Goal: Feedback & Contribution: Contribute content

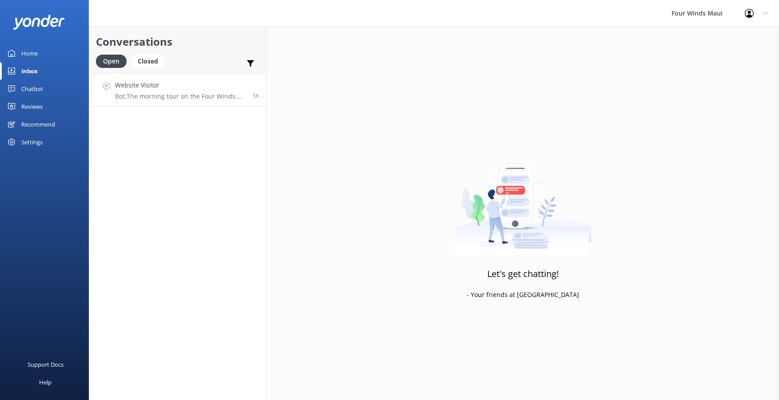
drag, startPoint x: 0, startPoint y: 0, endPoint x: 138, endPoint y: 83, distance: 161.1
click at [138, 83] on h4 "Website Visitor" at bounding box center [180, 85] width 131 height 10
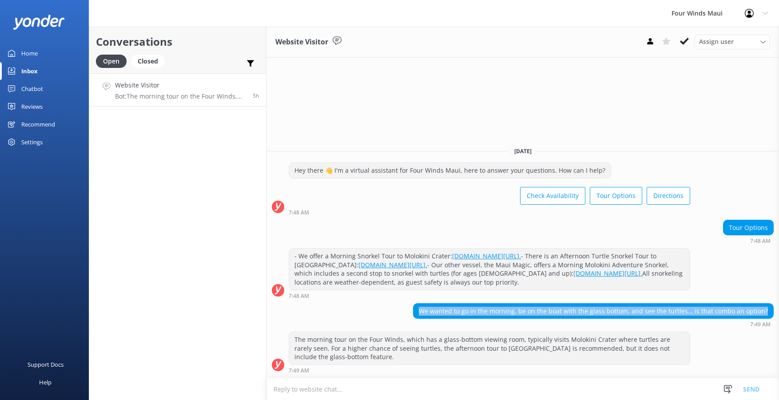
drag, startPoint x: 768, startPoint y: 309, endPoint x: 426, endPoint y: 319, distance: 342.5
click at [426, 319] on div "We wanted to go in the morning, be on the boat with the glass bottom, and see t…" at bounding box center [593, 315] width 361 height 24
click at [25, 91] on div "Chatbot" at bounding box center [32, 89] width 22 height 18
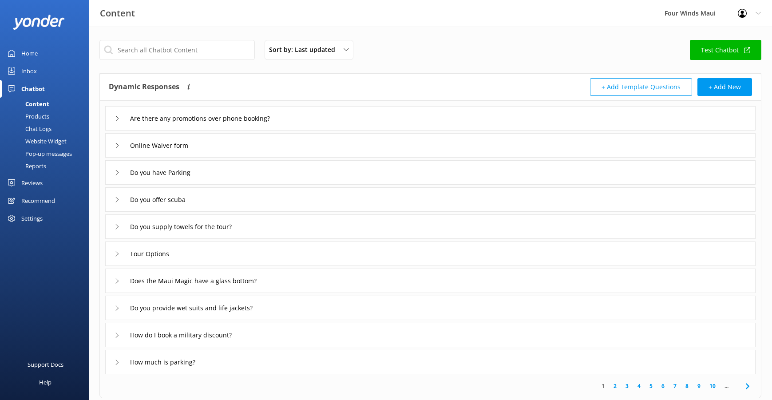
click at [47, 140] on div "Website Widget" at bounding box center [35, 141] width 61 height 12
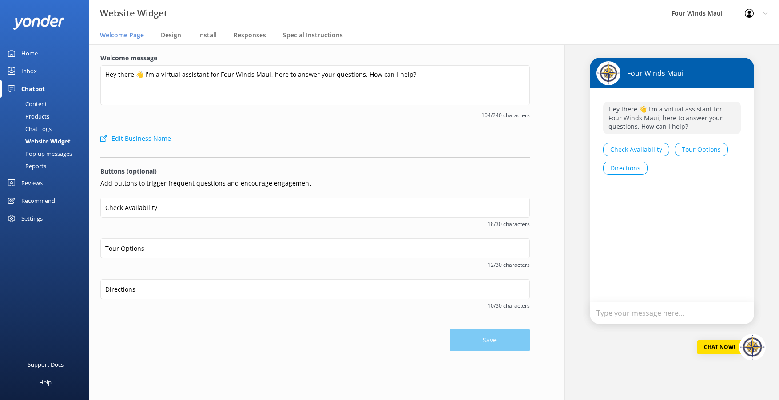
click at [47, 151] on div "Pop-up messages" at bounding box center [38, 153] width 67 height 12
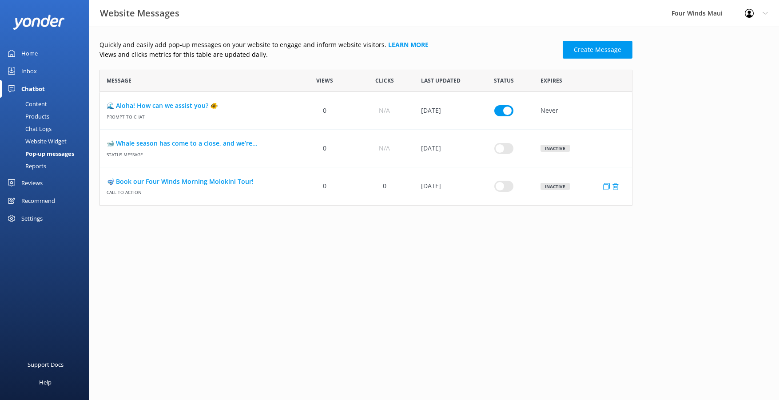
scroll to position [129, 526]
click at [33, 127] on div "Chat Logs" at bounding box center [28, 129] width 46 height 12
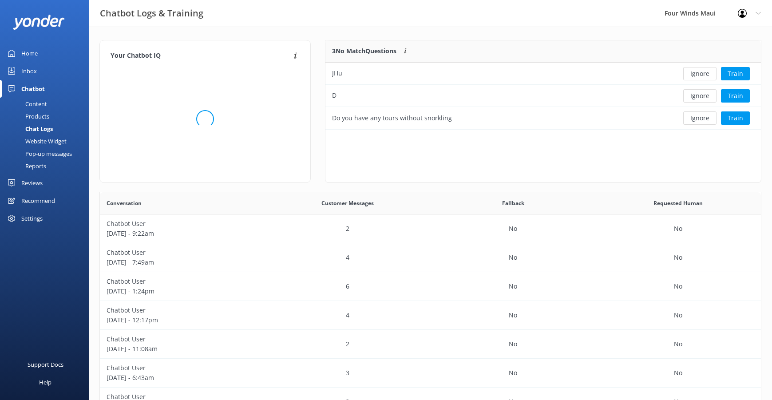
scroll to position [83, 429]
click at [698, 72] on button "Ignore" at bounding box center [699, 73] width 33 height 13
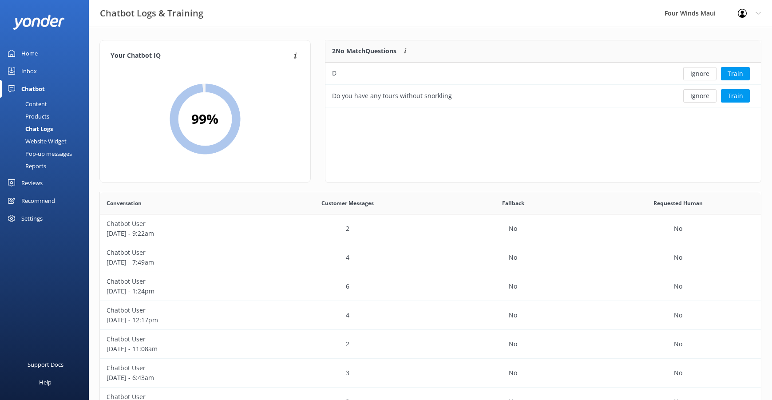
scroll to position [60, 429]
click at [698, 72] on button "Ignore" at bounding box center [699, 73] width 33 height 13
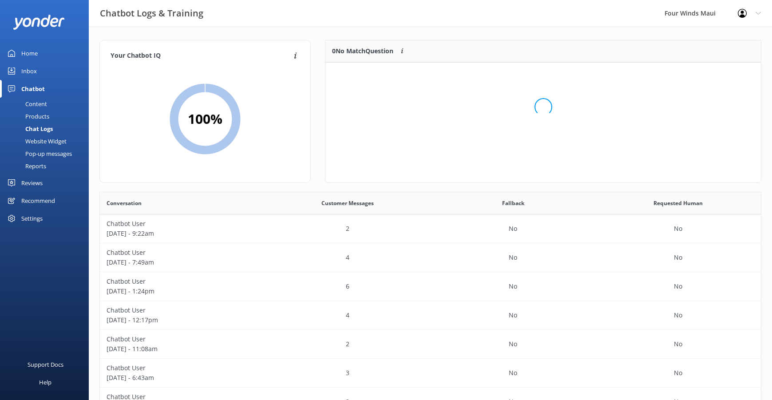
scroll to position [104, 429]
click at [31, 71] on div "Inbox" at bounding box center [29, 71] width 16 height 18
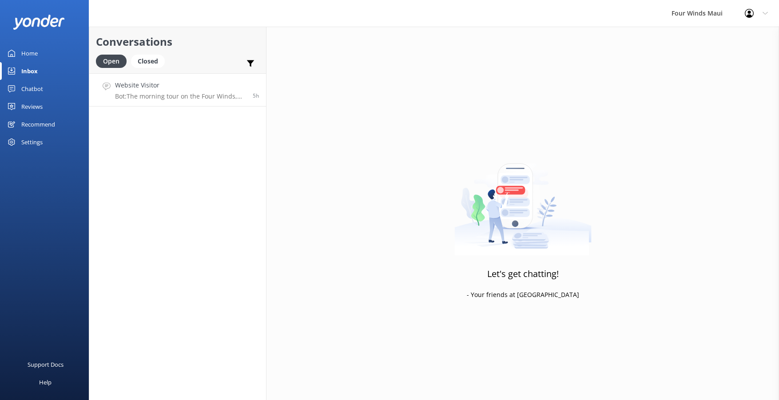
click at [185, 88] on h4 "Website Visitor" at bounding box center [180, 85] width 131 height 10
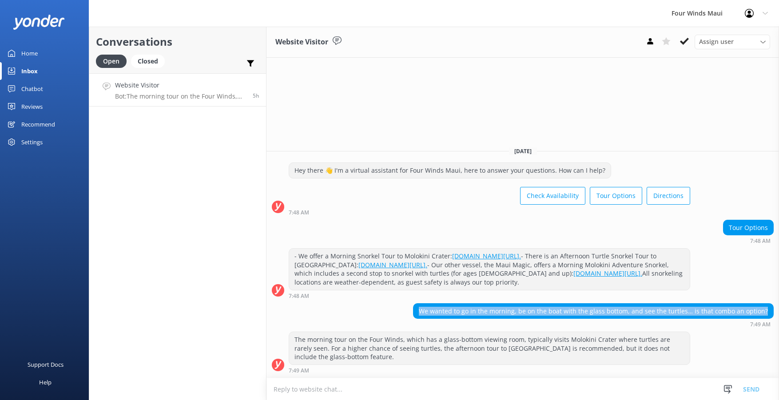
drag, startPoint x: 770, startPoint y: 309, endPoint x: 416, endPoint y: 311, distance: 354.8
click at [416, 311] on div "We wanted to go in the morning, be on the boat with the glass bottom, and see t…" at bounding box center [522, 315] width 512 height 24
drag, startPoint x: 416, startPoint y: 311, endPoint x: 453, endPoint y: 309, distance: 37.4
copy div "We wanted to go in the morning, be on the boat with the glass bottom, and see t…"
click at [46, 86] on link "Chatbot" at bounding box center [44, 89] width 89 height 18
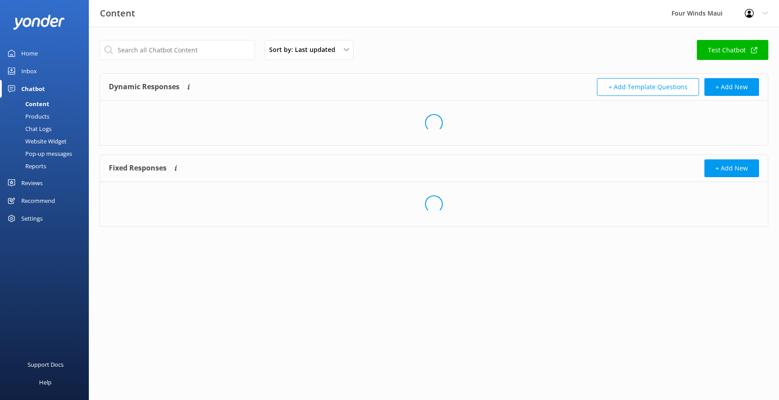
click at [48, 130] on div "Chat Logs" at bounding box center [28, 129] width 46 height 12
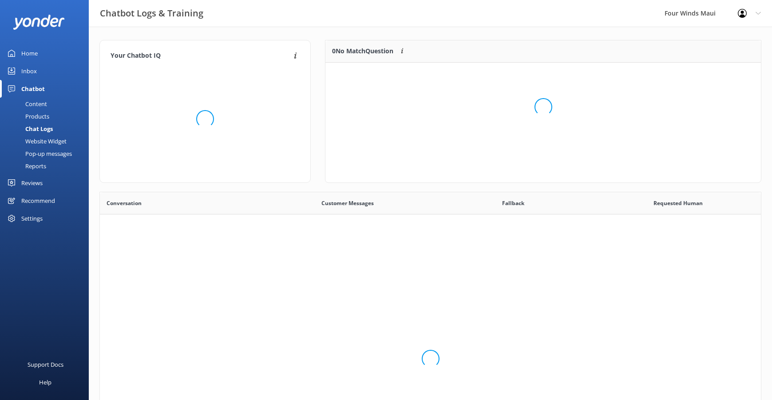
scroll to position [305, 654]
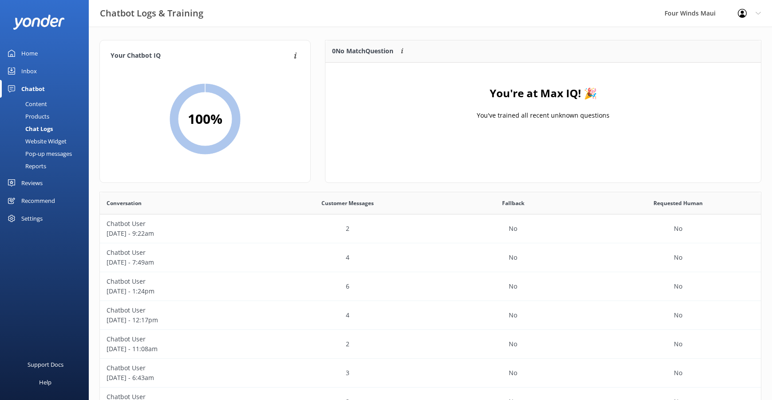
click at [41, 104] on div "Content" at bounding box center [26, 104] width 42 height 12
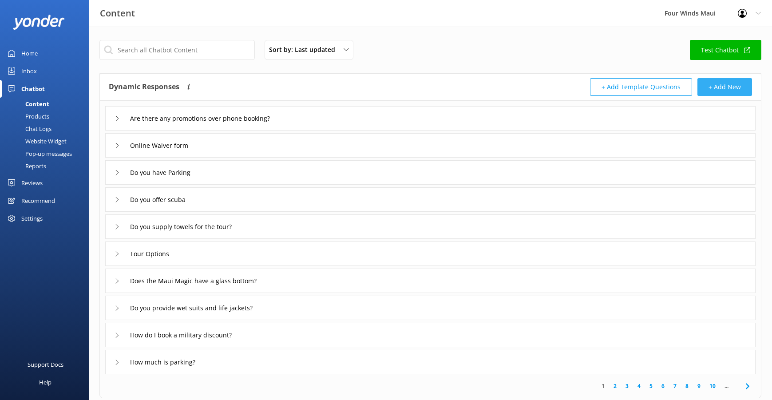
click at [731, 79] on button "+ Add New" at bounding box center [725, 87] width 55 height 18
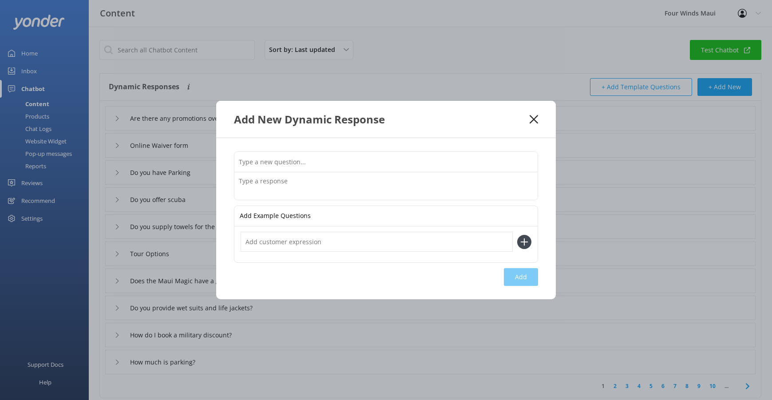
click at [313, 158] on input "text" at bounding box center [385, 162] width 303 height 20
paste input "We wanted to go in the morning, be on the boat with the glass bottom, and see t…"
type input "We wanted to go in the morning, be on the boat with the glass bottom, and see t…"
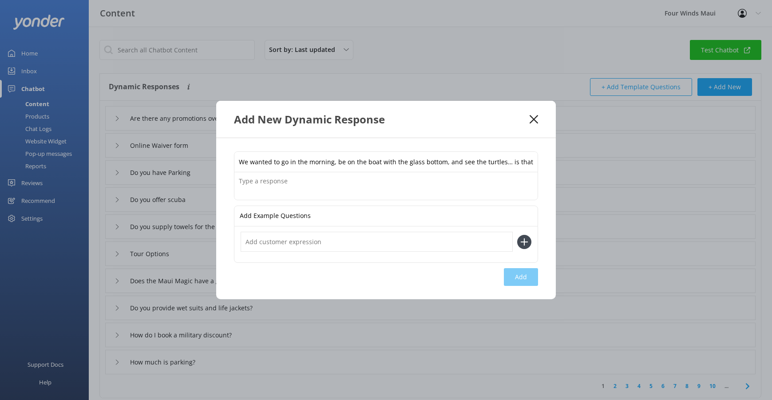
click at [483, 183] on textarea at bounding box center [385, 186] width 303 height 28
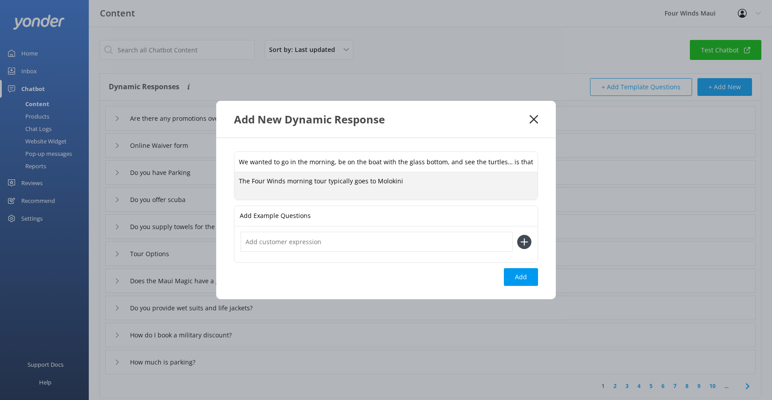
drag, startPoint x: 365, startPoint y: 182, endPoint x: 326, endPoint y: 179, distance: 39.2
click at [326, 179] on textarea "The Four Winds morning tour typically goes to Molokini" at bounding box center [385, 186] width 303 height 28
click at [372, 183] on textarea "The Four Winds morning tour to Molokini" at bounding box center [385, 186] width 303 height 28
click at [290, 181] on textarea "The Four Winds morning tour to Molokini" at bounding box center [385, 186] width 303 height 28
click at [313, 178] on textarea "The Four Winds Morning tour to Molokini" at bounding box center [385, 186] width 303 height 28
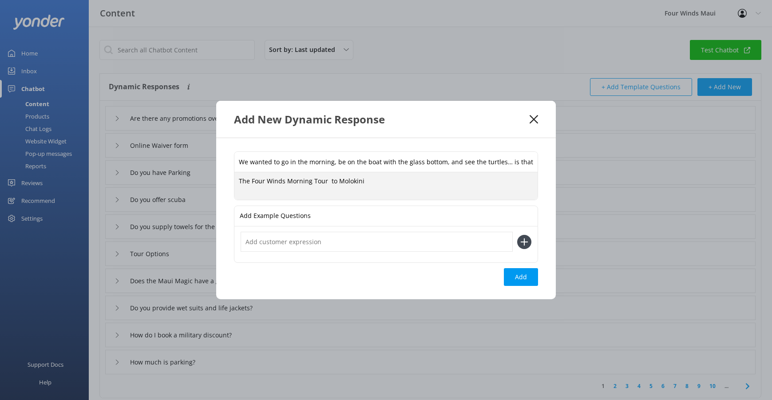
click at [329, 180] on textarea "The Four Winds Morning Tour to Molokini" at bounding box center [385, 186] width 303 height 28
click at [371, 186] on textarea "The Four Winds Morning Tour to Molokini" at bounding box center [385, 186] width 303 height 28
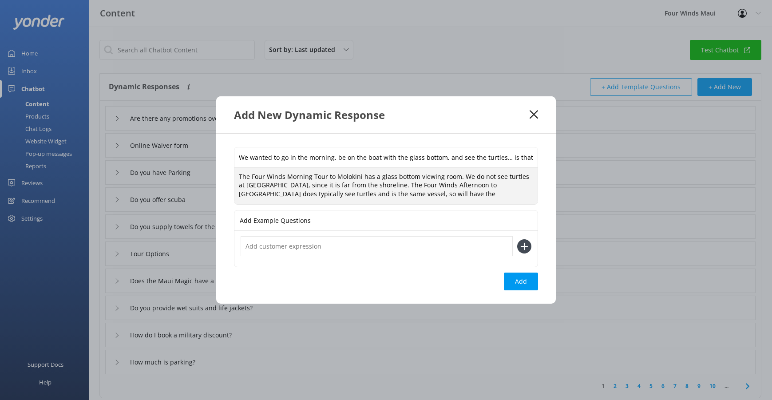
click at [402, 198] on textarea "The Four Winds Morning Tour to Molokini has a glass bottom viewing room. We do …" at bounding box center [385, 186] width 303 height 37
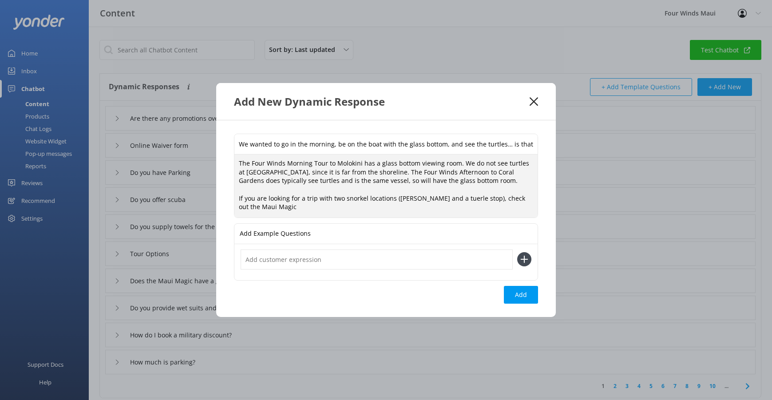
paste textarea "[URL][DOMAIN_NAME]"
drag, startPoint x: 510, startPoint y: 205, endPoint x: 200, endPoint y: 143, distance: 316.1
click at [200, 143] on div "Add New Dynamic Response We wanted to go in the morning, be on the boat with th…" at bounding box center [386, 200] width 772 height 400
paste textarea "features a glass-bottom viewing room. However, turtles are not typically seen a…"
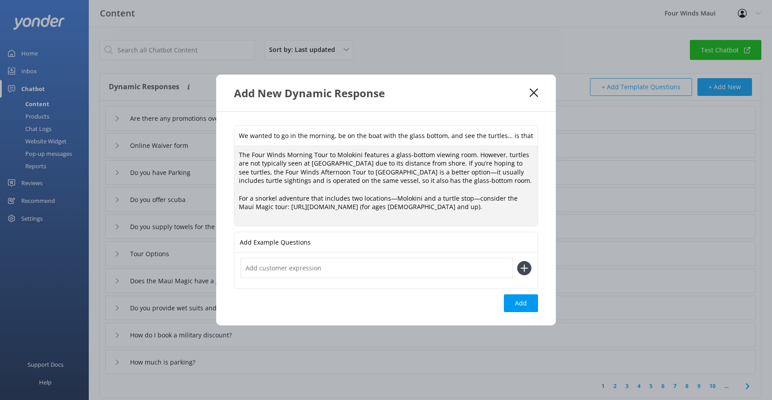
type textarea "The Four Winds Morning Tour to Molokini features a glass-bottom viewing room. H…"
click at [282, 139] on input "We wanted to go in the morning, be on the boat with the glass bottom, and see t…" at bounding box center [385, 136] width 303 height 20
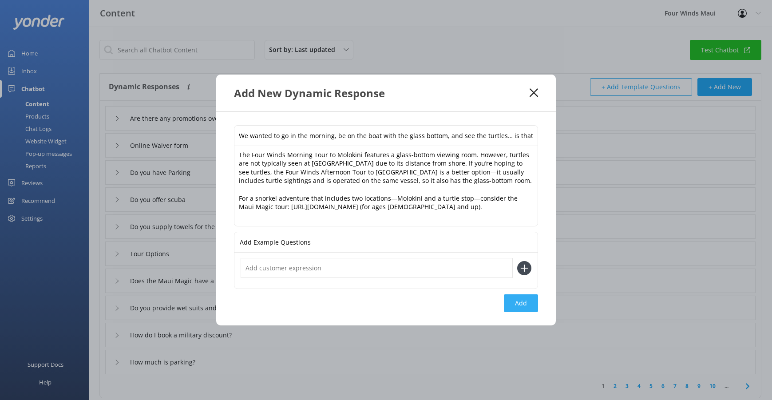
click at [524, 304] on button "Add" at bounding box center [521, 303] width 34 height 18
type input "We wanted to go in the morning, be on the boat with the glass bottom, and see t…"
type input "Are there any promotions over phone booking?"
type input "Online Waiver form"
type input "Do you have Parking"
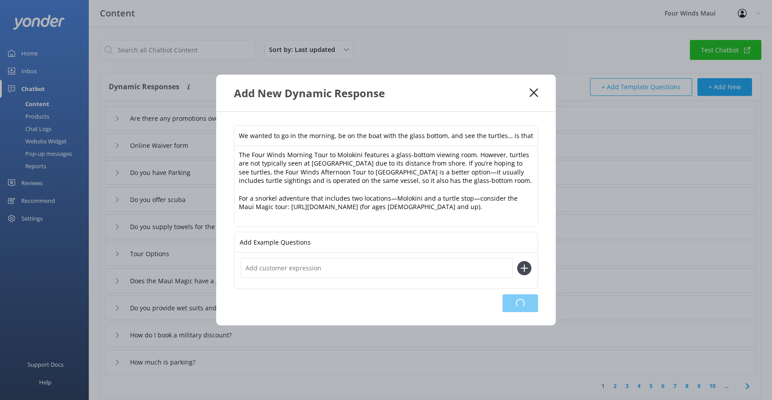
type input "Do you offer scuba"
type input "Do you supply towels for the tour?"
type input "Tour Options"
type input "Does the Maui Magic have a glass bottom?"
type input "Do you provide wet suits and life jackets?"
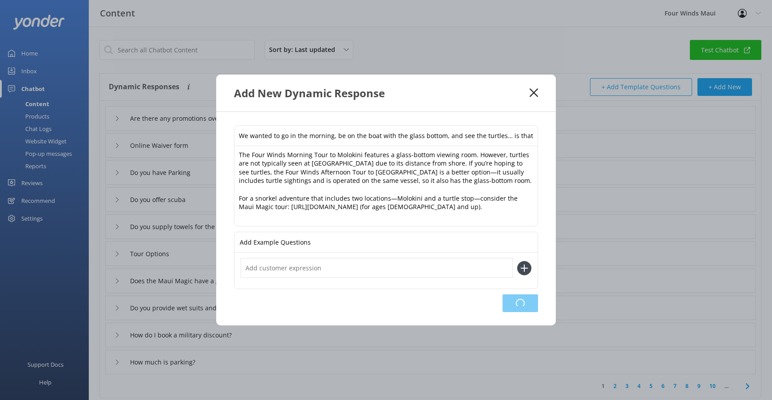
type input "How do I book a military discount?"
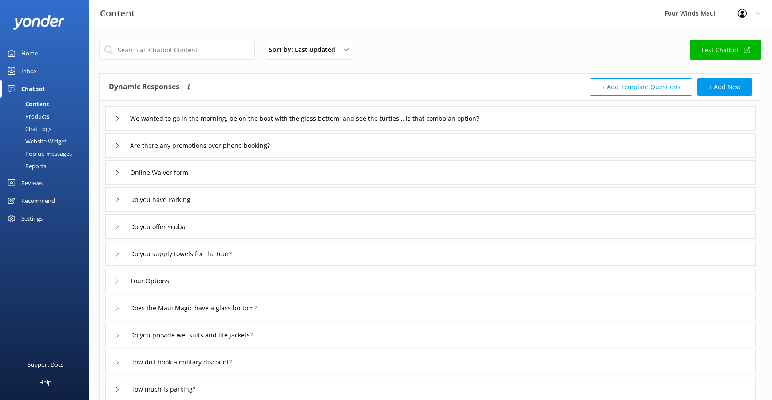
click at [40, 67] on link "Inbox" at bounding box center [44, 71] width 89 height 18
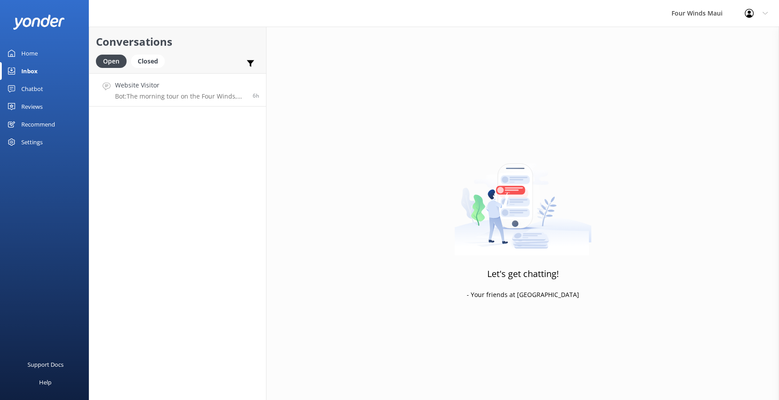
click at [201, 92] on p "Bot: The morning tour on the Four Winds, which has a glass-bottom viewing room,…" at bounding box center [180, 96] width 131 height 8
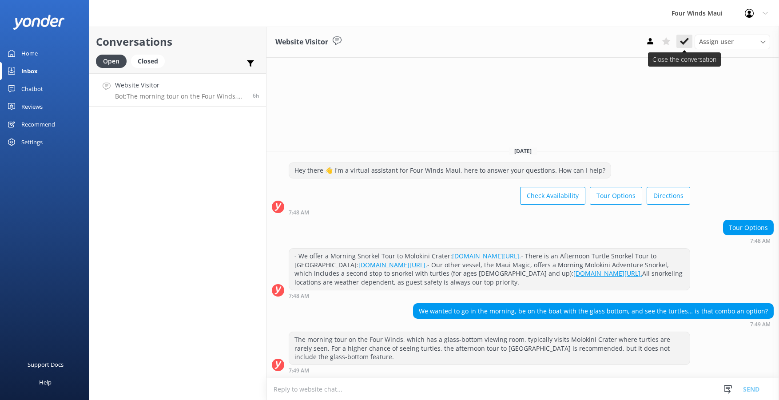
click at [688, 39] on icon at bounding box center [684, 41] width 9 height 9
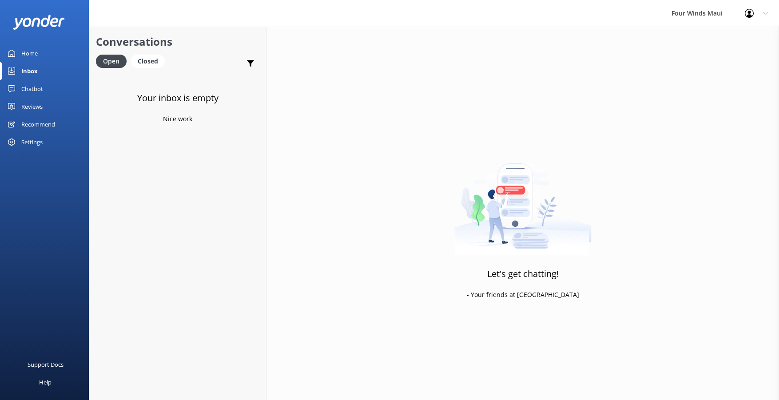
click at [37, 52] on div "Home" at bounding box center [29, 53] width 16 height 18
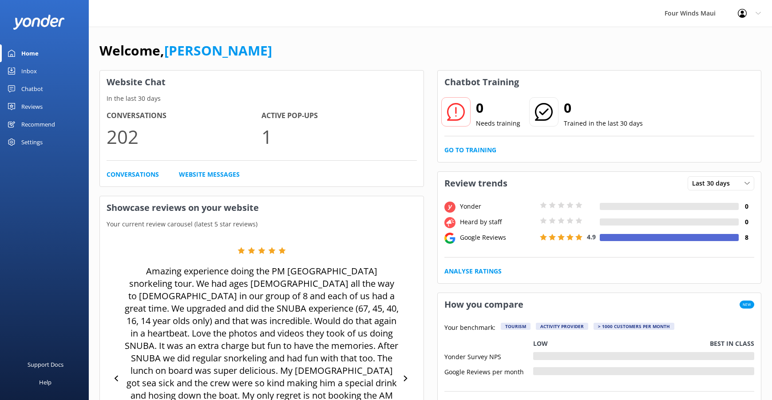
click at [34, 83] on div "Chatbot" at bounding box center [32, 89] width 22 height 18
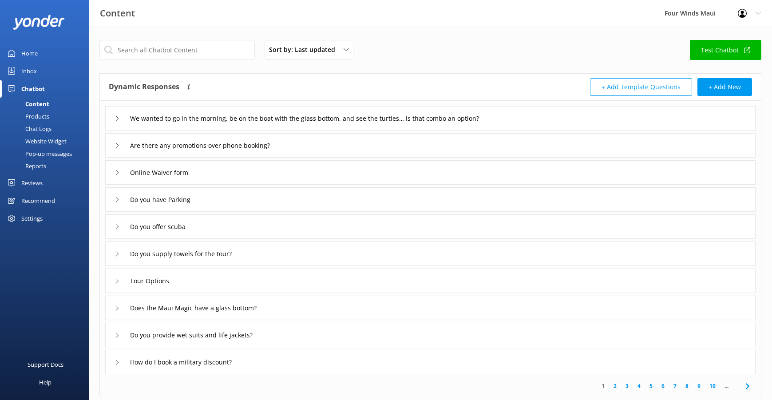
click at [48, 140] on div "Website Widget" at bounding box center [35, 141] width 61 height 12
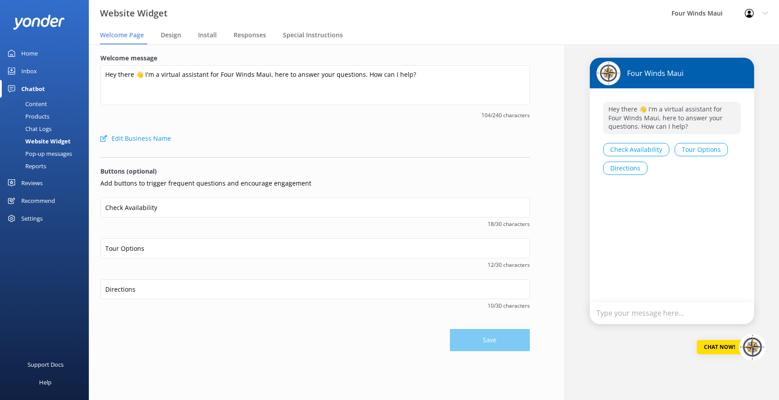
click at [52, 153] on div "Pop-up messages" at bounding box center [38, 153] width 67 height 12
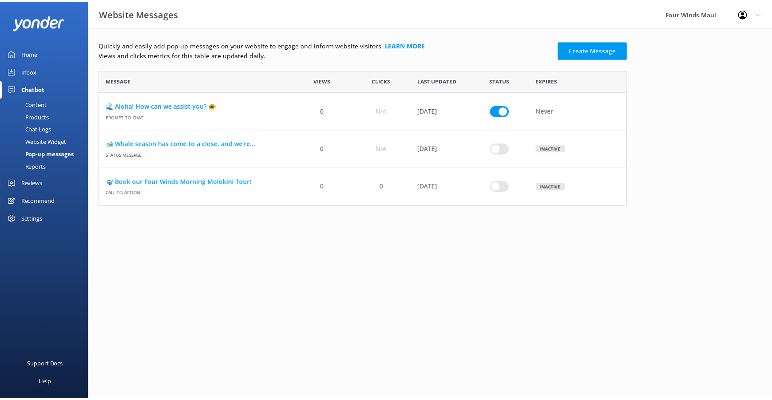
scroll to position [129, 526]
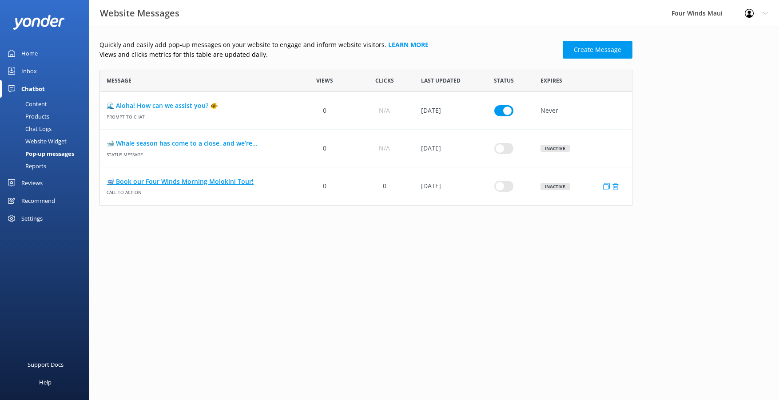
click at [143, 177] on link "🤿 Book our Four Winds Morning Molokini Tour!" at bounding box center [198, 182] width 182 height 10
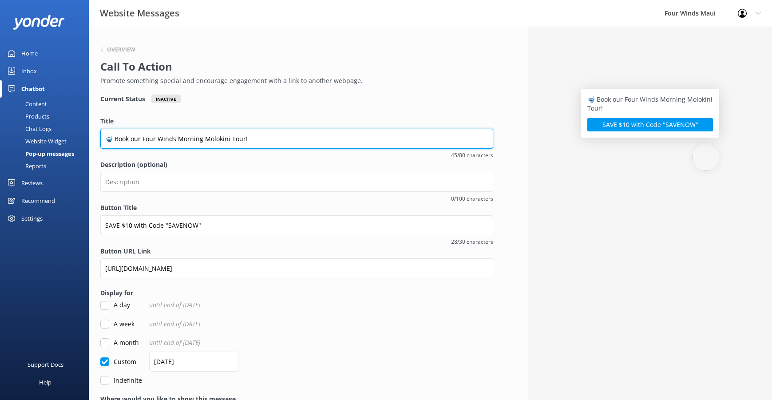
click at [252, 139] on input "🤿 Book our Four Winds Morning Molokini Tour!" at bounding box center [296, 139] width 393 height 20
drag, startPoint x: 269, startPoint y: 145, endPoint x: 111, endPoint y: 149, distance: 157.7
click at [111, 149] on div "Title 🤿 Book our Four Winds Morning Molokini Tour! 45/80 characters" at bounding box center [296, 137] width 393 height 43
click at [148, 139] on input "🤿 SAVE $10 per person on our Four Winds Morning Molokini Tour!" at bounding box center [296, 139] width 393 height 20
click at [157, 140] on input "🤿 SAVE $10 Per person on our Four Winds Morning Molokini Tour!" at bounding box center [296, 139] width 393 height 20
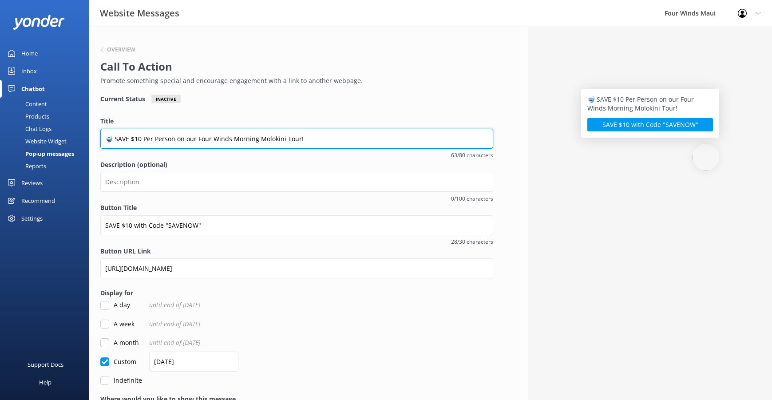
type input "🤿 SAVE $10 Per Person on our Four Winds Morning Molokini Tour!"
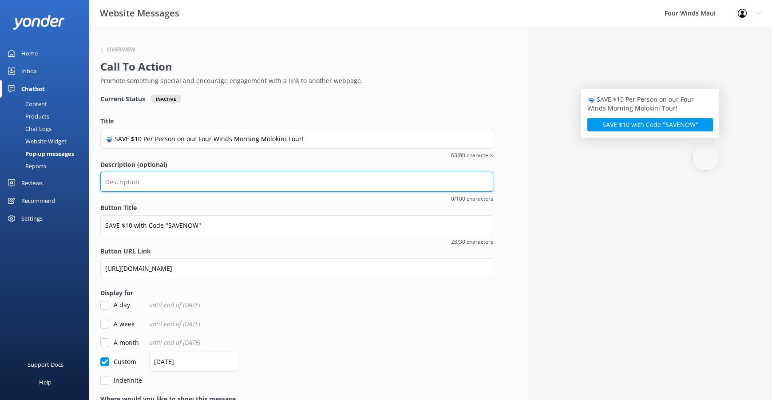
click at [172, 178] on input "Description (optional)" at bounding box center [296, 182] width 393 height 20
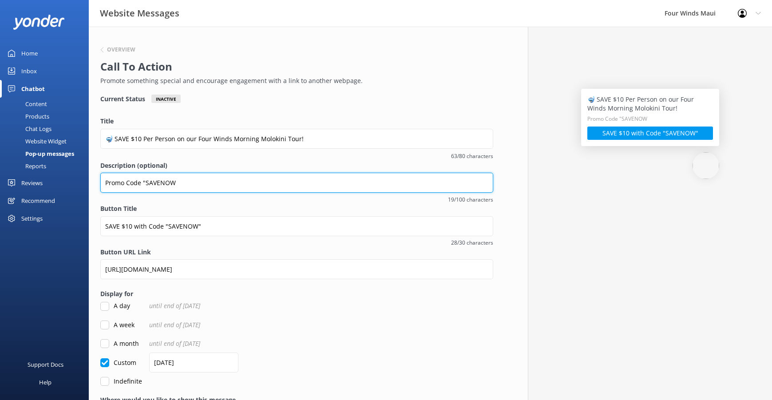
type input "Promo Code "SAVENOW""
drag, startPoint x: 167, startPoint y: 178, endPoint x: 0, endPoint y: 172, distance: 167.1
click at [0, 172] on html "Website Messages Four Winds Maui Profile Settings Logout Home Inbox Chatbot Con…" at bounding box center [386, 248] width 772 height 496
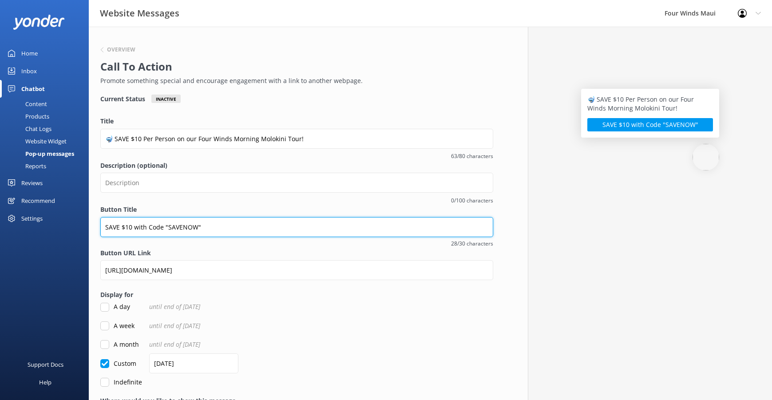
drag, startPoint x: 172, startPoint y: 223, endPoint x: 13, endPoint y: 209, distance: 159.1
click at [13, 209] on div "Website Messages Four Winds Maui Profile Settings Logout Home Inbox Chatbot Con…" at bounding box center [386, 262] width 772 height 470
paste input "Promo"
click at [105, 226] on input "Promo Code "SAVENOW"" at bounding box center [296, 227] width 393 height 20
type input "Promo Code "SAVENOW""
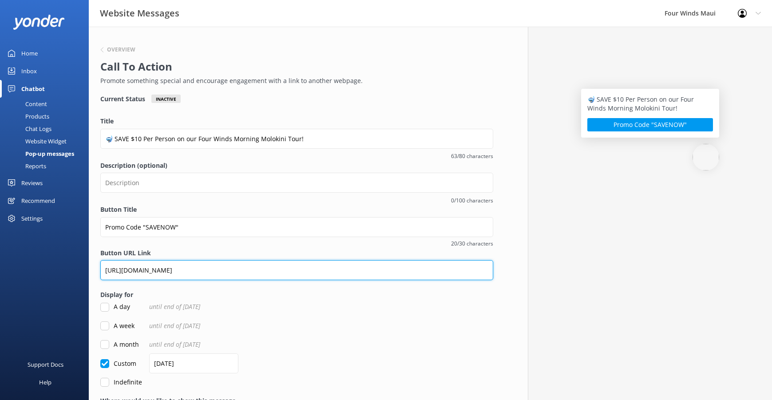
click at [316, 272] on input "[URL][DOMAIN_NAME]" at bounding box center [296, 270] width 393 height 20
drag, startPoint x: 316, startPoint y: 269, endPoint x: 202, endPoint y: 265, distance: 113.7
click at [202, 265] on input "[URL][DOMAIN_NAME]" at bounding box center [296, 271] width 393 height 20
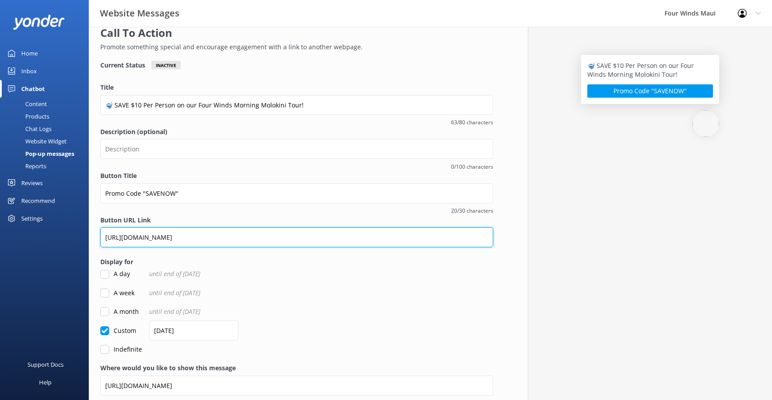
scroll to position [98, 0]
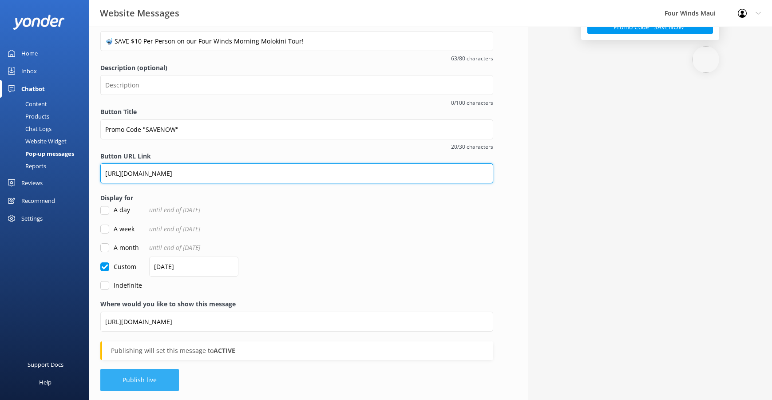
type input "[URL][DOMAIN_NAME]"
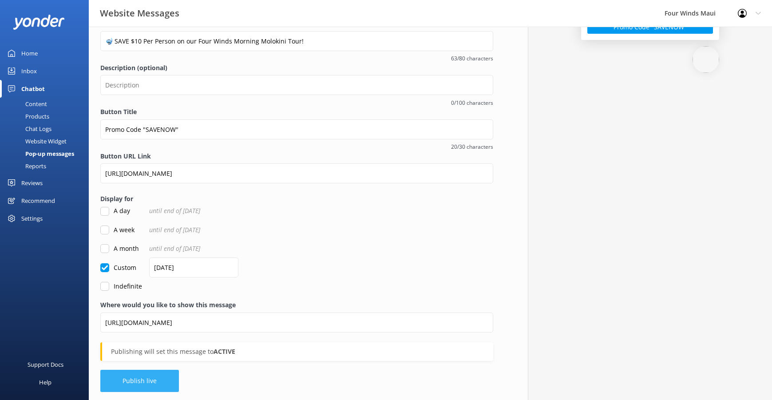
click at [165, 376] on button "Publish live" at bounding box center [139, 381] width 79 height 22
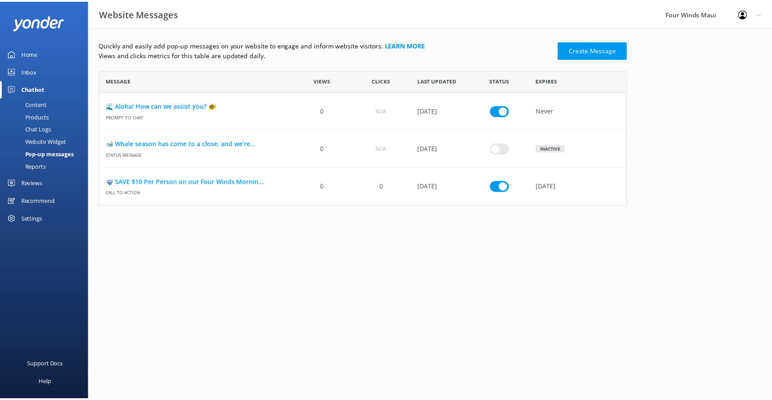
scroll to position [129, 526]
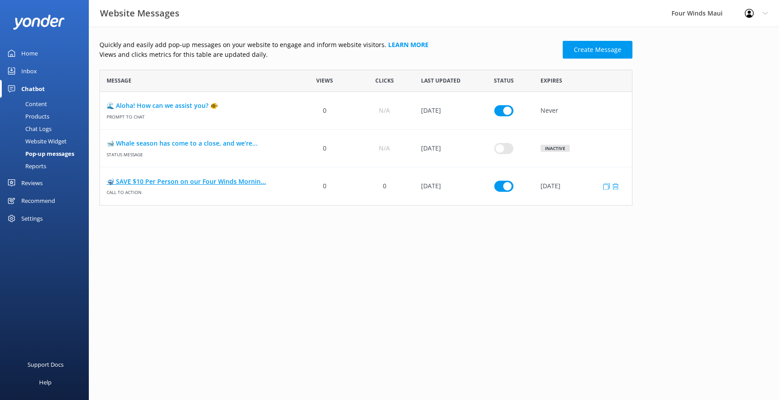
click at [137, 181] on link "🤿 SAVE $10 Per Person on our Four Winds Mornin..." at bounding box center [198, 182] width 182 height 10
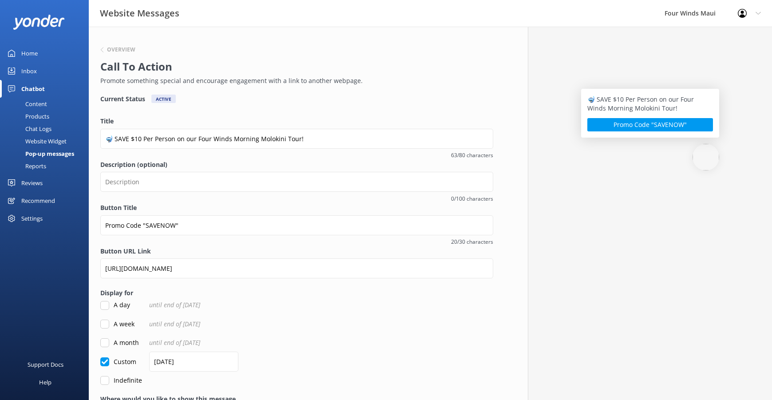
scroll to position [67, 0]
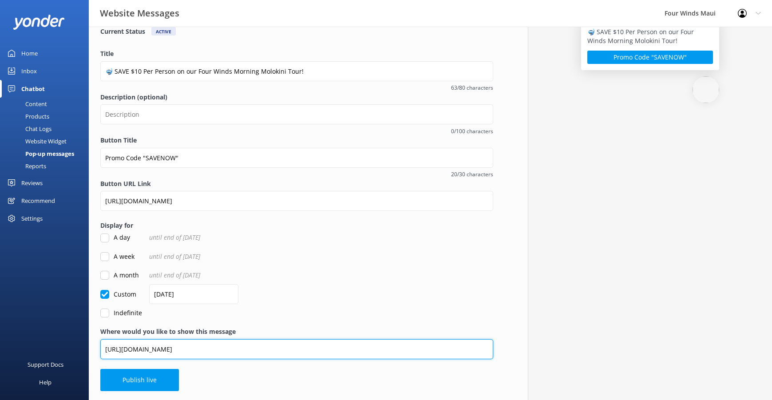
drag, startPoint x: 315, startPoint y: 349, endPoint x: 79, endPoint y: 314, distance: 238.7
click at [79, 314] on div "Website Messages Four Winds Maui Profile Settings Logout Home Inbox Chatbot Con…" at bounding box center [386, 179] width 772 height 441
drag, startPoint x: 230, startPoint y: 348, endPoint x: 226, endPoint y: 350, distance: 4.6
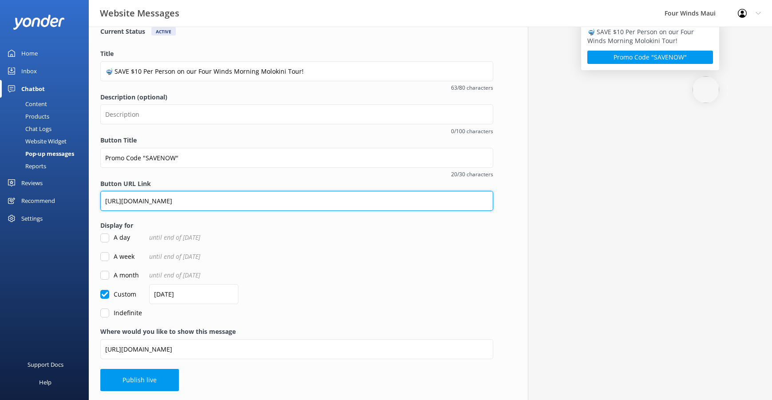
click at [227, 200] on input "[URL][DOMAIN_NAME]" at bounding box center [296, 201] width 393 height 20
paste input "[URL][DOMAIN_NAME]"
drag, startPoint x: 204, startPoint y: 198, endPoint x: 67, endPoint y: 179, distance: 138.1
click at [69, 181] on div "Website Messages Four Winds Maui Profile Settings Logout Home Inbox Chatbot Con…" at bounding box center [386, 180] width 772 height 442
type input "[URL][DOMAIN_NAME]"
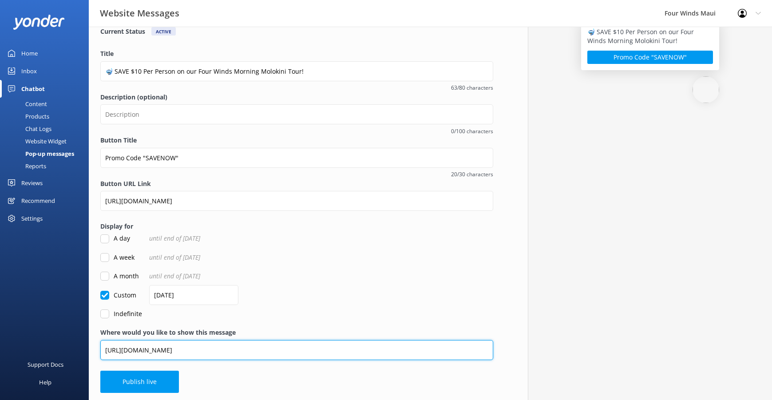
drag, startPoint x: 330, startPoint y: 354, endPoint x: -52, endPoint y: 325, distance: 382.9
click at [0, 325] on html "Website Messages Four Winds Maui Profile Settings Logout Home Inbox Chatbot Con…" at bounding box center [386, 167] width 772 height 469
paste input "text"
type input "[URL][DOMAIN_NAME]"
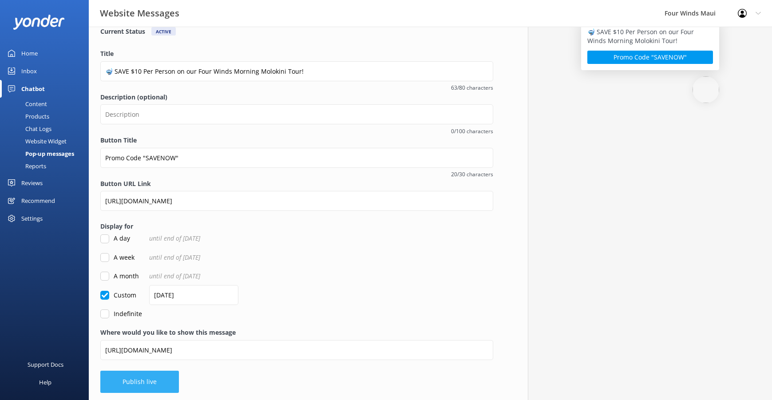
click at [135, 393] on button "Publish live" at bounding box center [139, 382] width 79 height 22
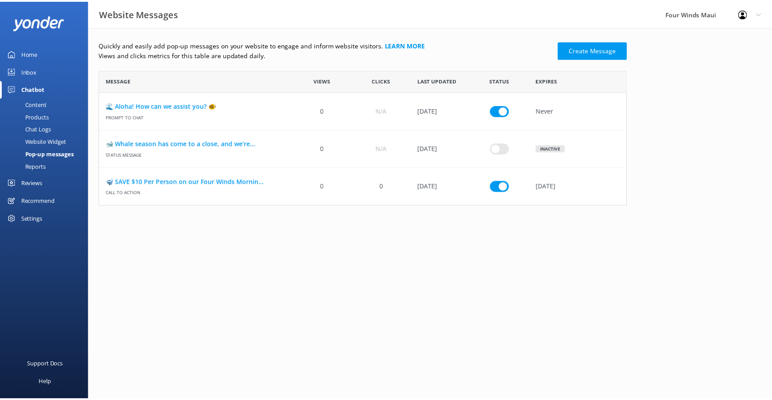
scroll to position [129, 526]
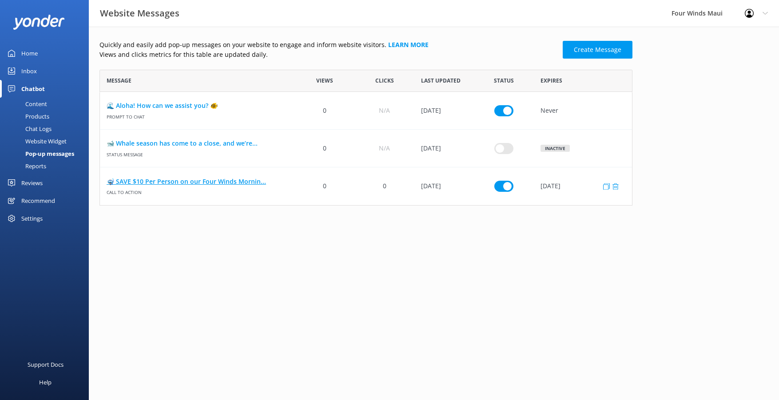
click at [141, 182] on link "🤿 SAVE $10 Per Person on our Four Winds Mornin..." at bounding box center [198, 182] width 182 height 10
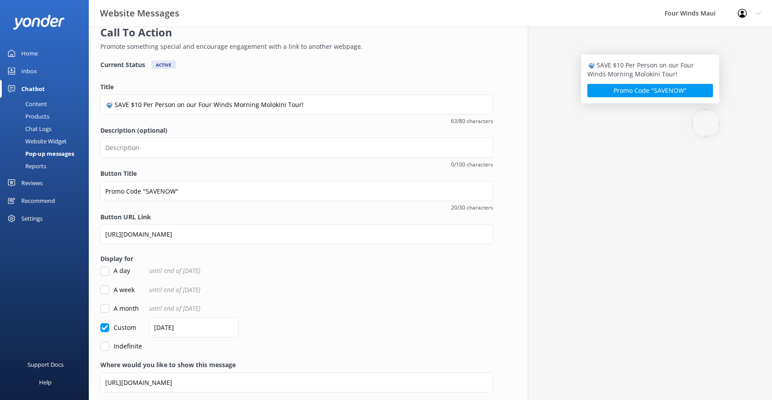
scroll to position [67, 0]
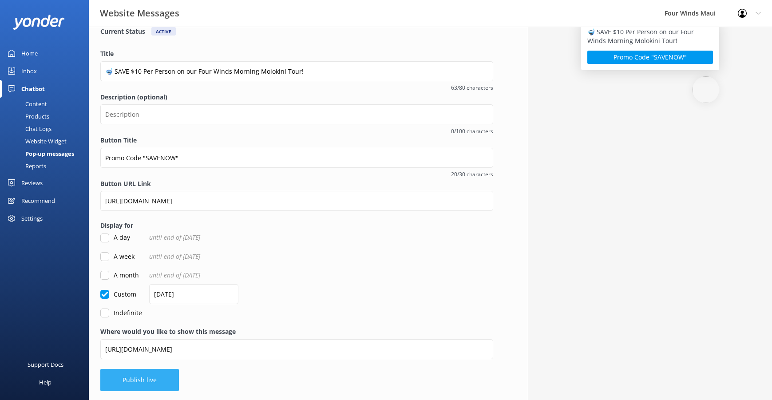
click at [168, 374] on button "Publish live" at bounding box center [139, 380] width 79 height 22
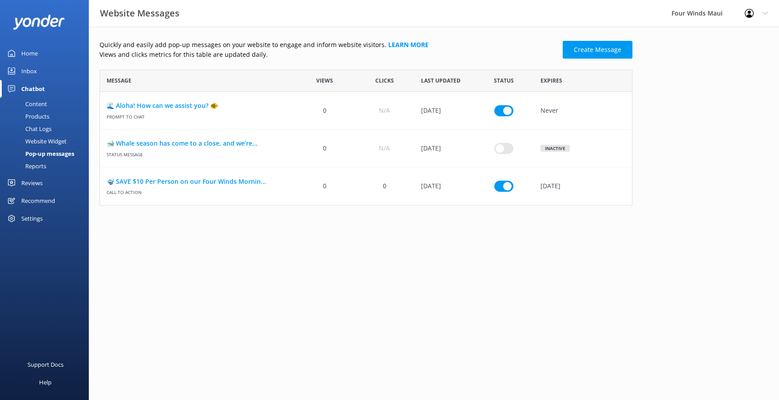
scroll to position [129, 526]
